Goal: Task Accomplishment & Management: Use online tool/utility

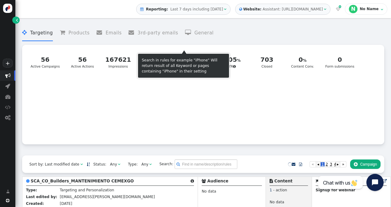
click at [201, 8] on span "Last 7 days including [DATE]" at bounding box center [196, 9] width 53 height 4
click at [227, 8] on div "" at bounding box center [225, 9] width 4 height 6
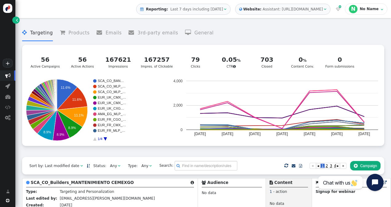
click at [223, 9] on span "Last 7 days including [DATE]" at bounding box center [196, 9] width 53 height 4
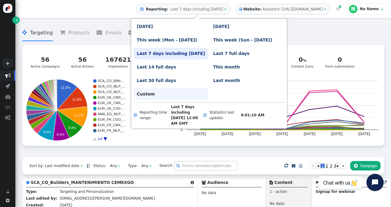
click at [162, 93] on link "Custom" at bounding box center [171, 94] width 74 height 12
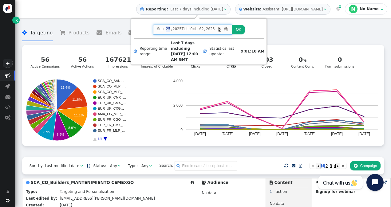
click at [166, 28] on span "25" at bounding box center [168, 29] width 4 height 6
click at [224, 28] on span "" at bounding box center [225, 29] width 5 height 6
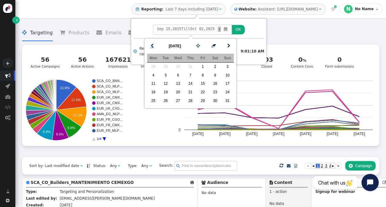
click at [154, 47] on link "" at bounding box center [152, 46] width 10 height 10
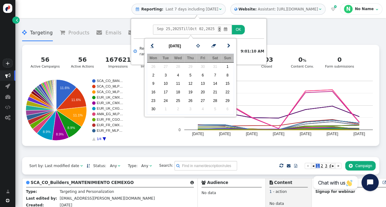
click at [154, 47] on link "" at bounding box center [152, 46] width 10 height 10
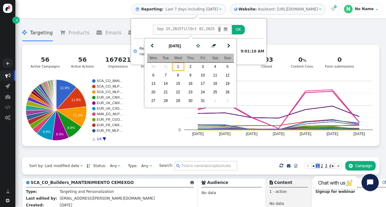
click at [180, 66] on td "1" at bounding box center [178, 66] width 12 height 9
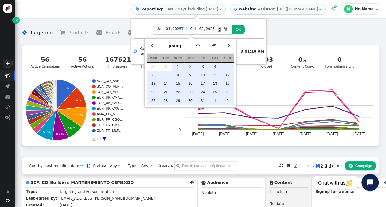
click at [238, 30] on button "OK" at bounding box center [238, 30] width 13 height 10
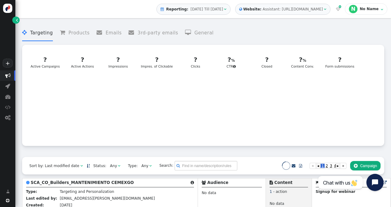
click at [227, 11] on div "" at bounding box center [225, 9] width 4 height 6
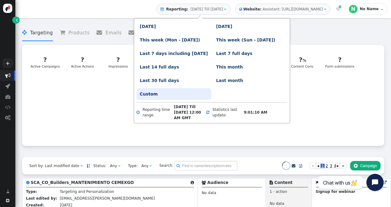
click at [270, 23] on div " Targeting  Products  Emails  3rd-party emails  General ? Active Campaigns…" at bounding box center [203, 89] width 362 height 136
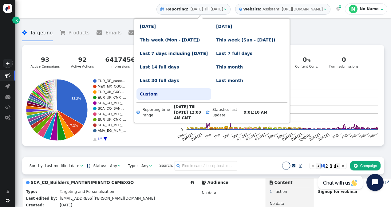
click at [160, 96] on link "Custom" at bounding box center [173, 94] width 74 height 12
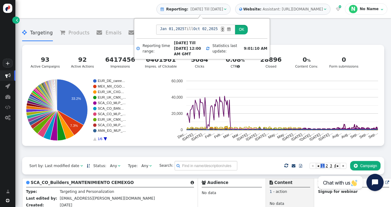
click at [241, 26] on button "OK" at bounding box center [241, 30] width 13 height 10
